Goal: Task Accomplishment & Management: Use online tool/utility

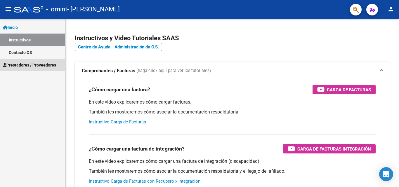
click at [41, 64] on span "Prestadores / Proveedores" at bounding box center [29, 65] width 53 height 6
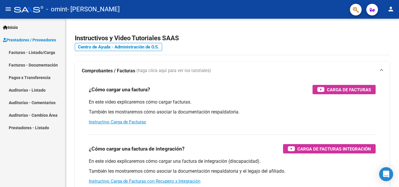
click at [39, 52] on link "Facturas - Listado/Carga" at bounding box center [32, 52] width 65 height 13
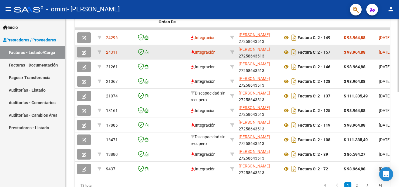
click at [83, 52] on icon "button" at bounding box center [84, 53] width 4 height 4
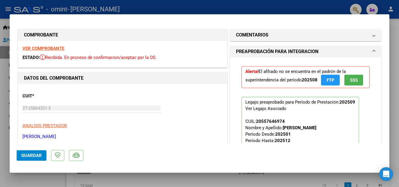
click at [354, 79] on span "SSS" at bounding box center [354, 80] width 8 height 5
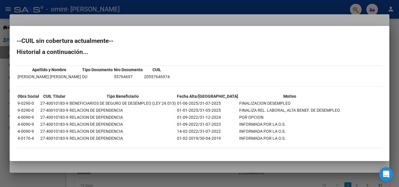
click at [291, 15] on div at bounding box center [199, 93] width 399 height 187
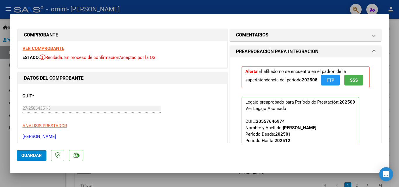
click at [327, 78] on span "FTP" at bounding box center [331, 80] width 8 height 5
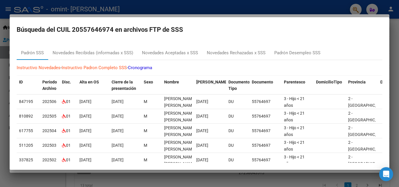
click at [142, 66] on link "Cronograma" at bounding box center [140, 67] width 24 height 5
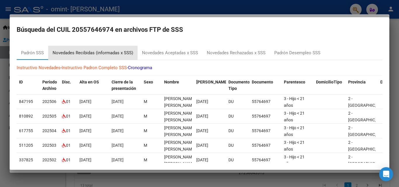
click at [107, 50] on div "Novedades Recibidas (informadas x SSS)" at bounding box center [93, 53] width 81 height 7
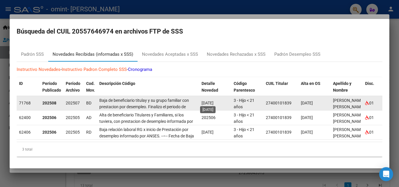
scroll to position [1, 0]
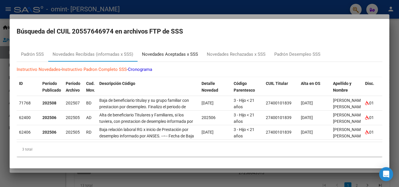
click at [185, 51] on div "Novedades Aceptadas x SSS" at bounding box center [170, 54] width 56 height 7
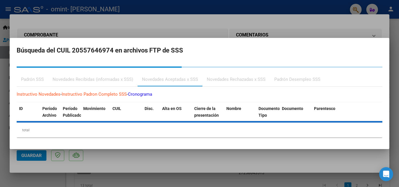
scroll to position [0, 0]
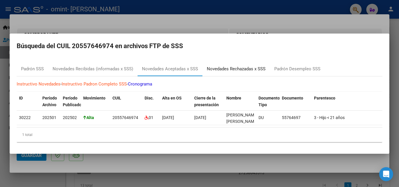
click at [228, 67] on div "Novedades Rechazadas x SSS" at bounding box center [236, 69] width 59 height 7
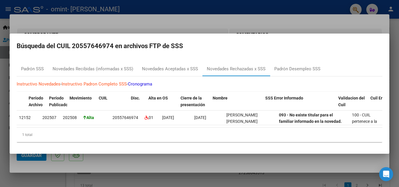
scroll to position [0, 35]
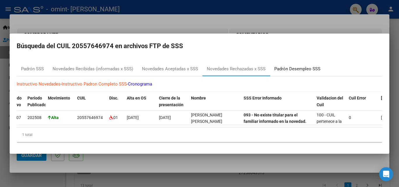
click at [283, 66] on div "Padrón Desempleo SSS" at bounding box center [298, 69] width 46 height 7
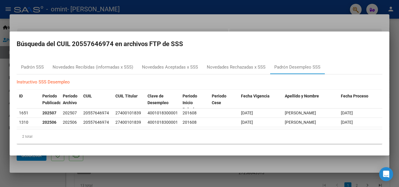
click at [321, 23] on div at bounding box center [199, 93] width 399 height 187
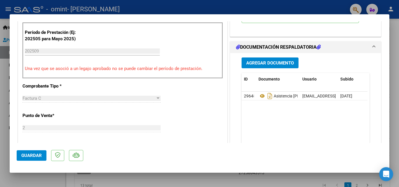
scroll to position [58, 0]
